Goal: Learn about a topic

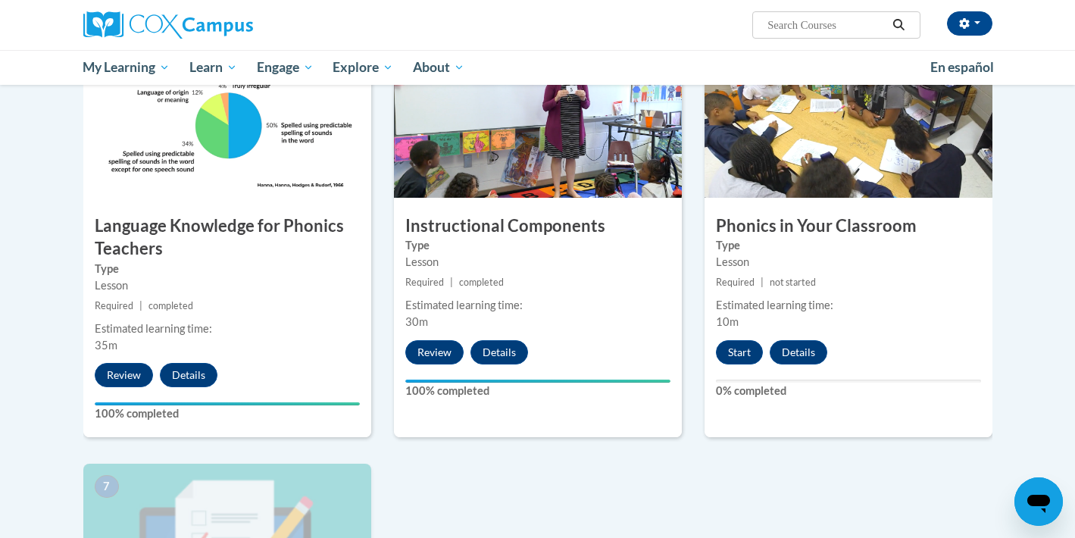
scroll to position [748, 0]
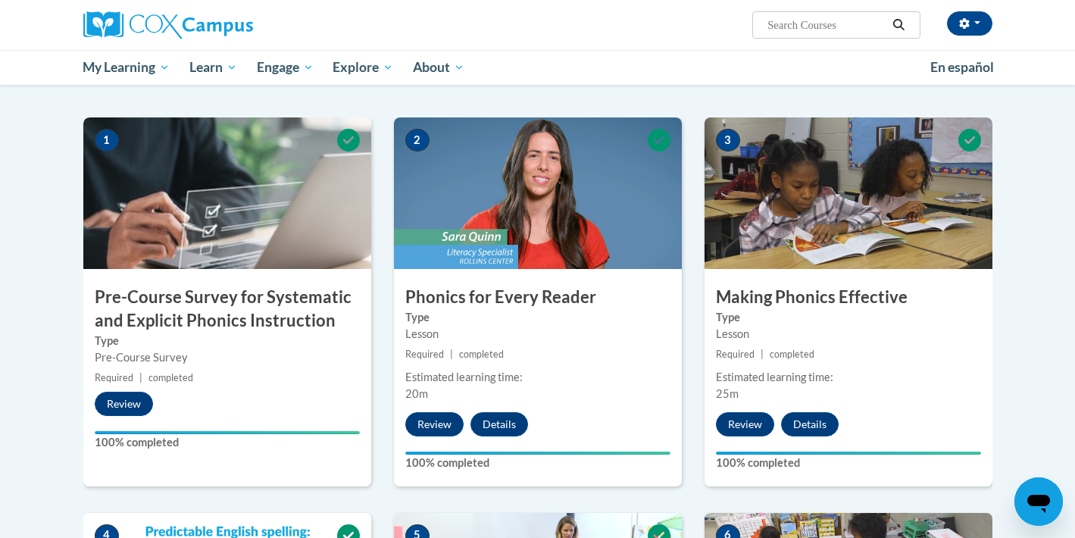
click at [546, 258] on img at bounding box center [538, 192] width 288 height 151
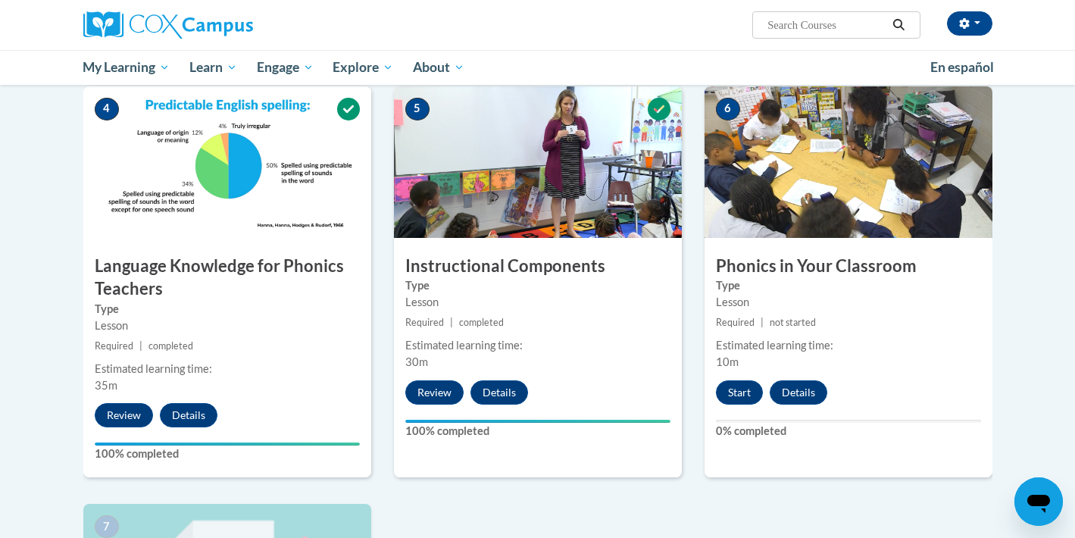
scroll to position [705, 0]
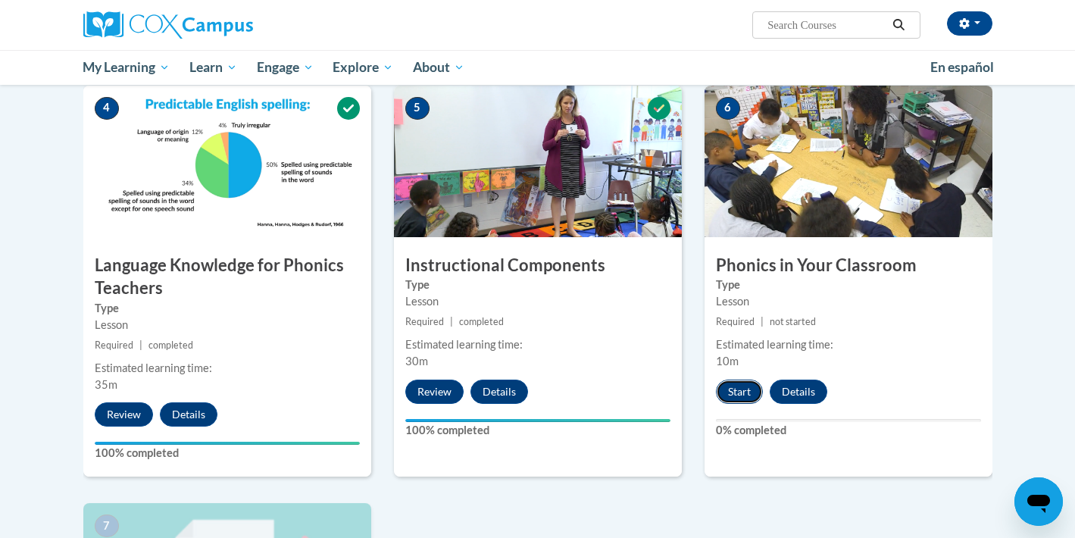
click at [732, 383] on button "Start" at bounding box center [739, 391] width 47 height 24
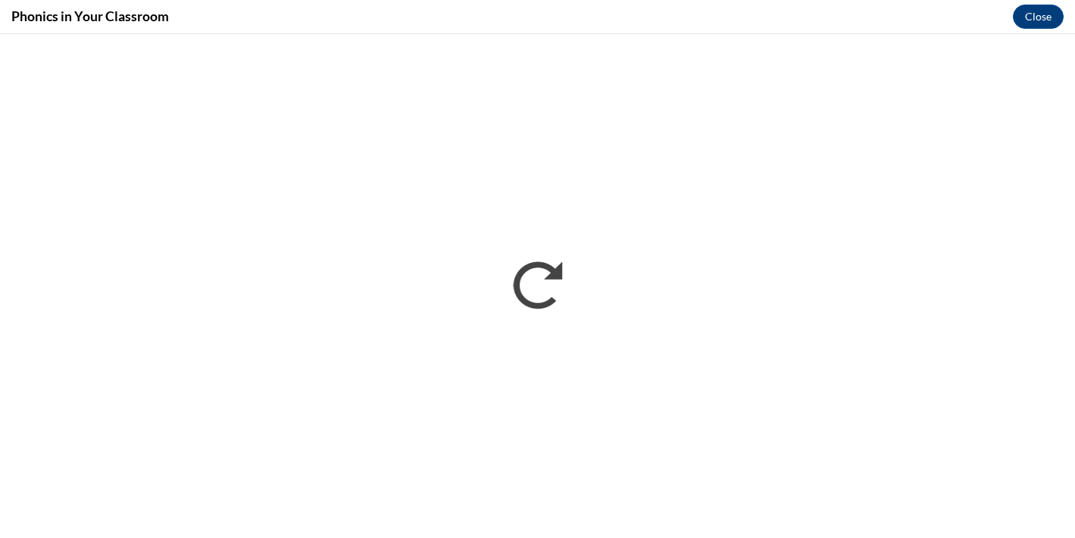
scroll to position [0, 0]
